Goal: Use online tool/utility: Utilize a website feature to perform a specific function

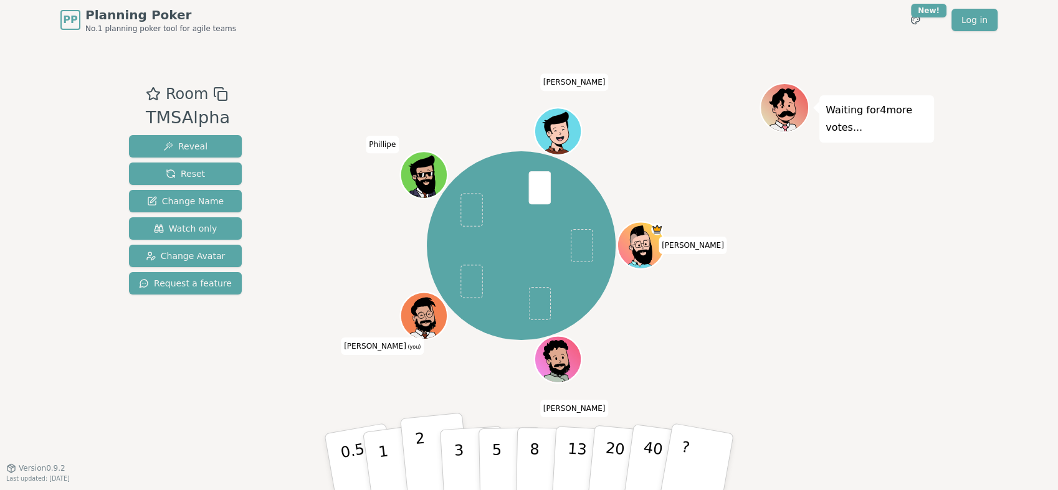
drag, startPoint x: 427, startPoint y: 445, endPoint x: 435, endPoint y: 438, distance: 10.2
click at [427, 445] on button "2" at bounding box center [435, 462] width 71 height 99
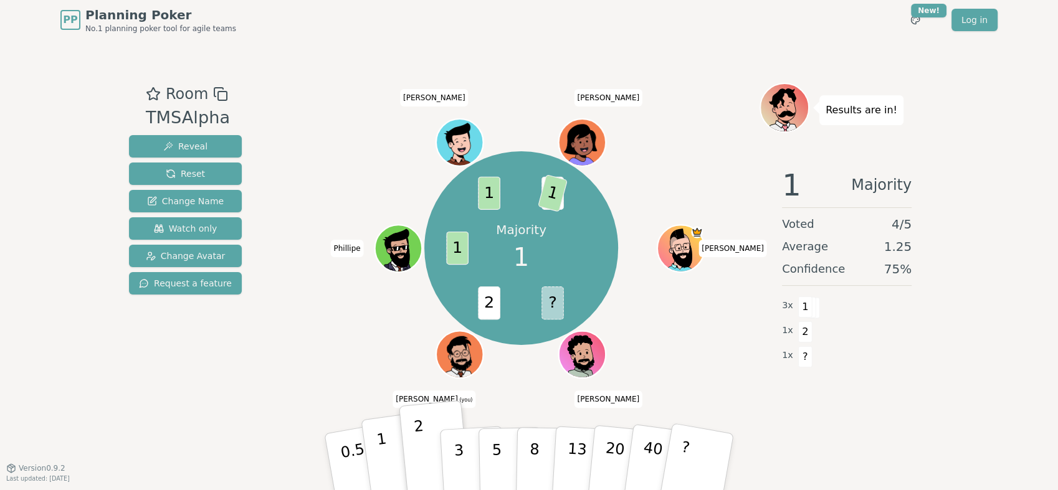
click at [387, 462] on p "1" at bounding box center [385, 464] width 19 height 68
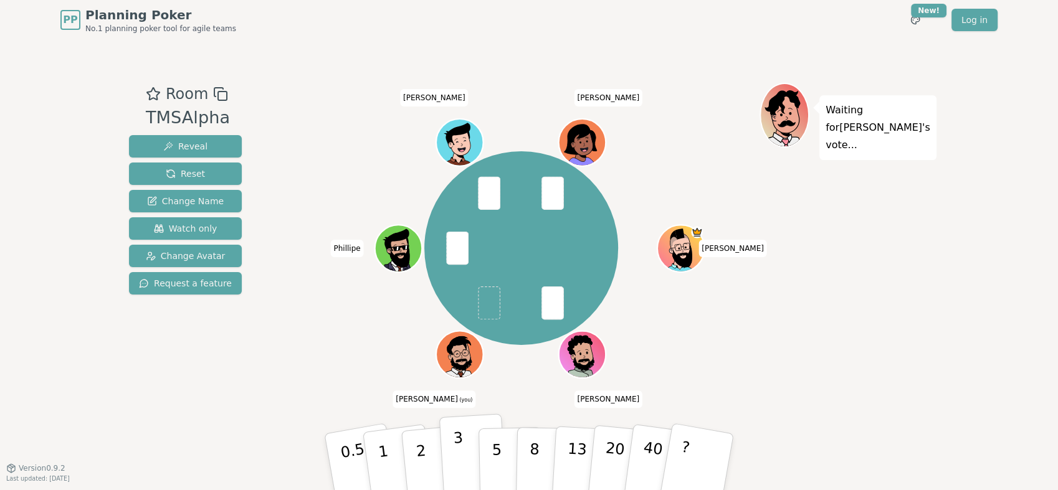
click at [452, 452] on button "3" at bounding box center [473, 462] width 68 height 97
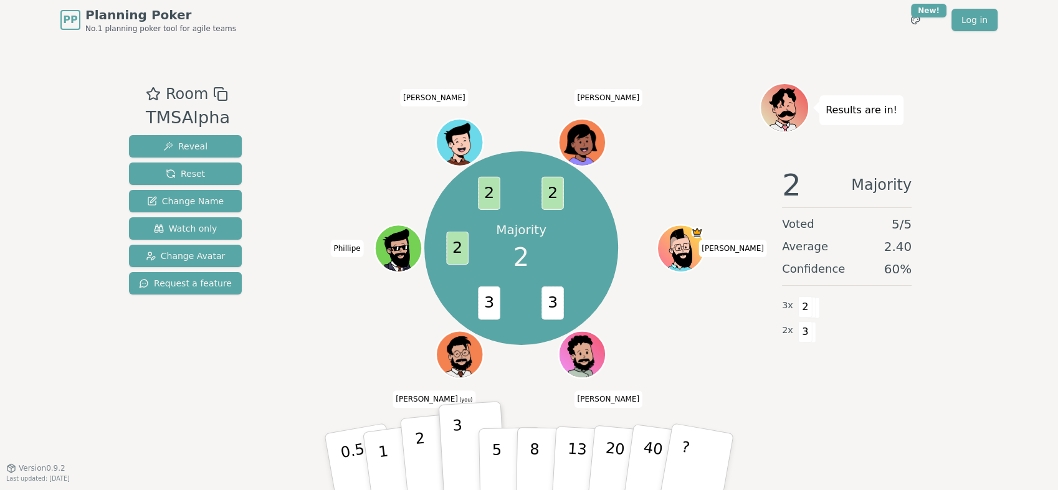
click at [422, 455] on p "2" at bounding box center [422, 464] width 16 height 68
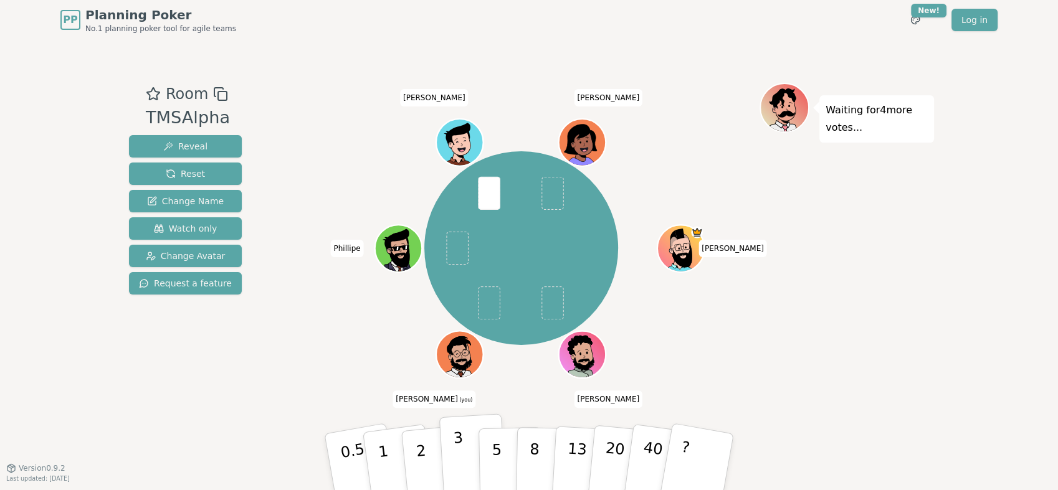
click at [458, 450] on p "3" at bounding box center [460, 463] width 14 height 68
click at [499, 443] on button "5" at bounding box center [510, 462] width 64 height 95
click at [455, 450] on p "3" at bounding box center [460, 463] width 14 height 68
click at [439, 456] on button "2" at bounding box center [435, 462] width 71 height 99
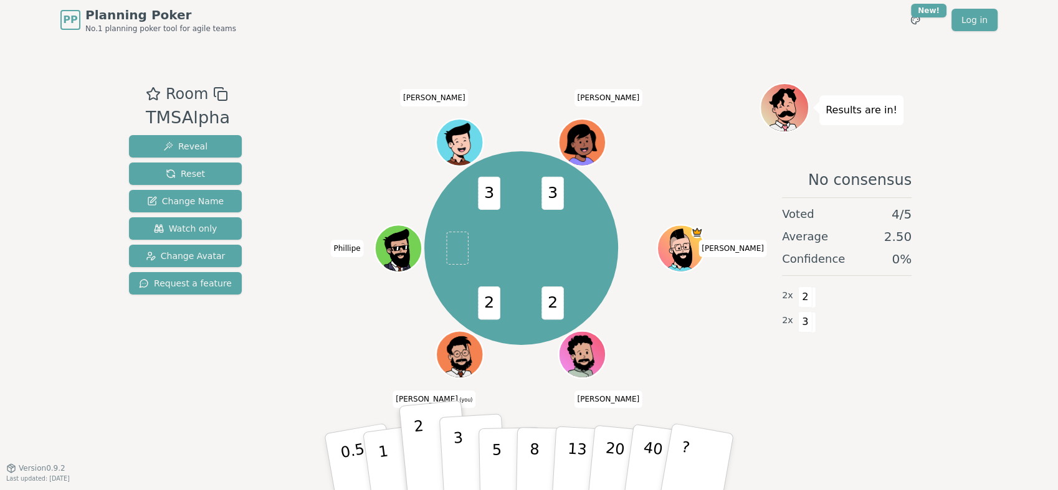
click at [463, 443] on button "3" at bounding box center [473, 462] width 68 height 97
